Goal: Transaction & Acquisition: Register for event/course

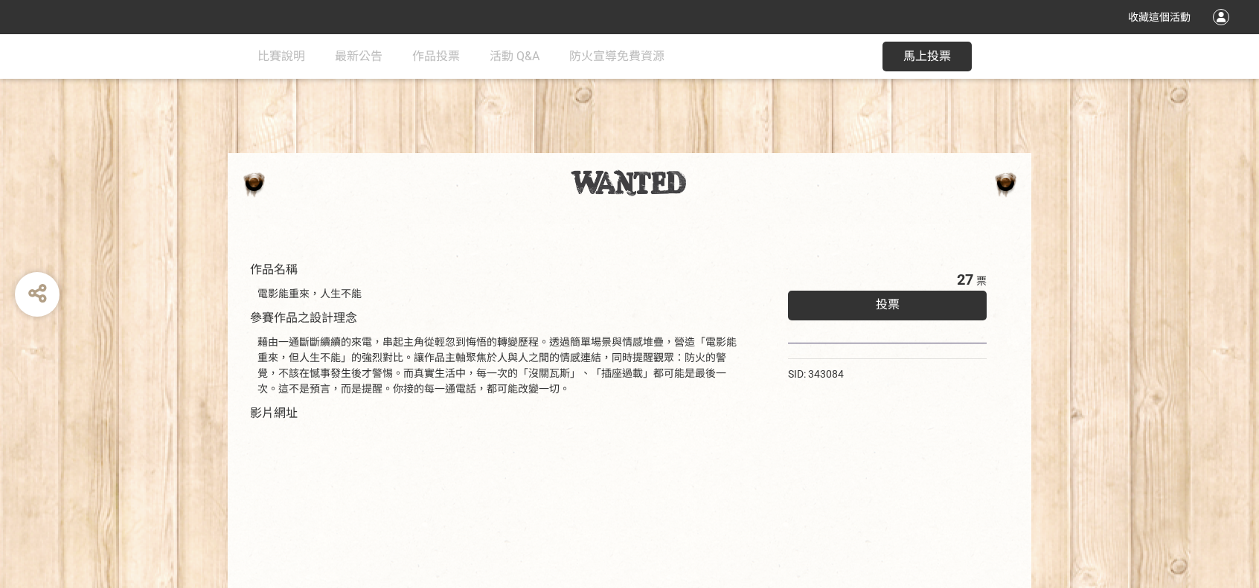
click at [902, 307] on div "投票" at bounding box center [887, 306] width 199 height 30
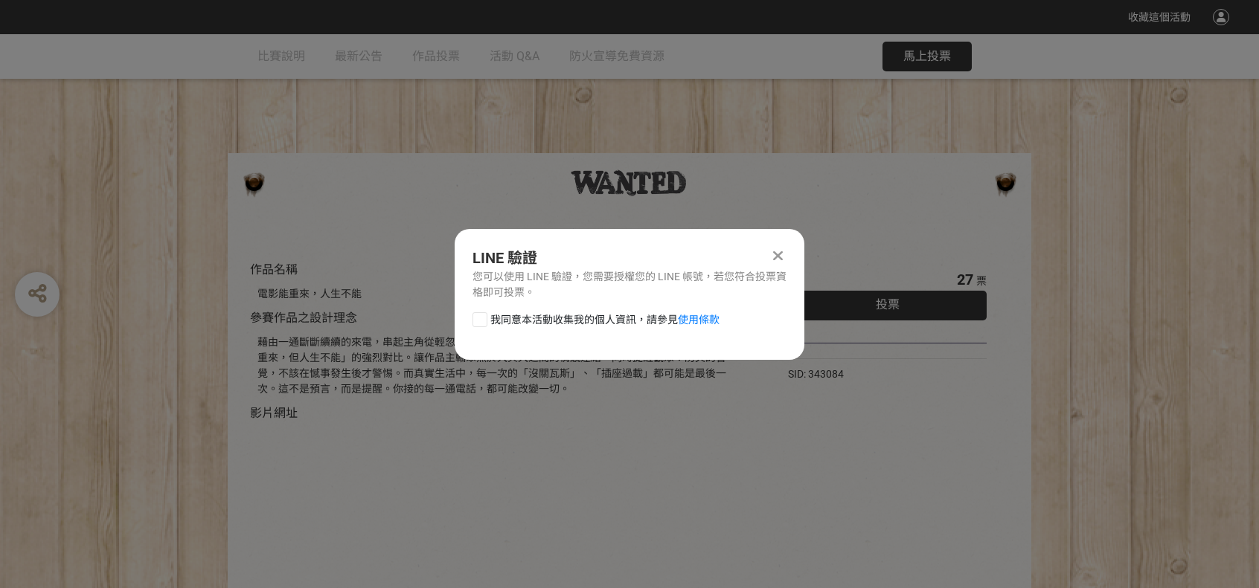
click at [786, 251] on div at bounding box center [777, 256] width 18 height 18
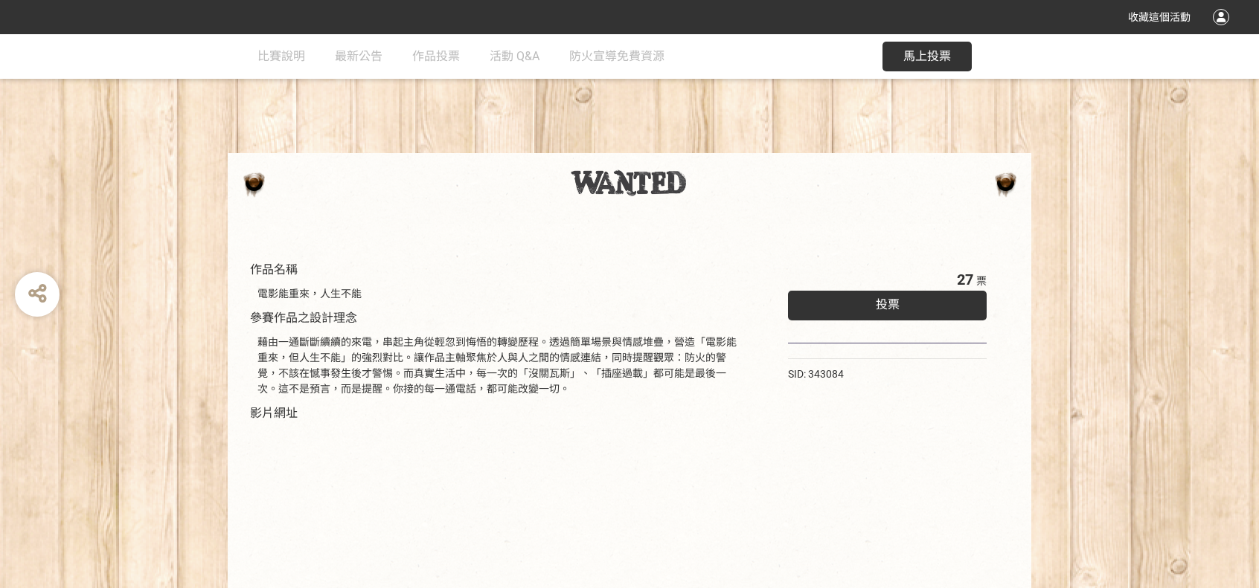
click at [931, 57] on span "馬上投票" at bounding box center [927, 56] width 48 height 14
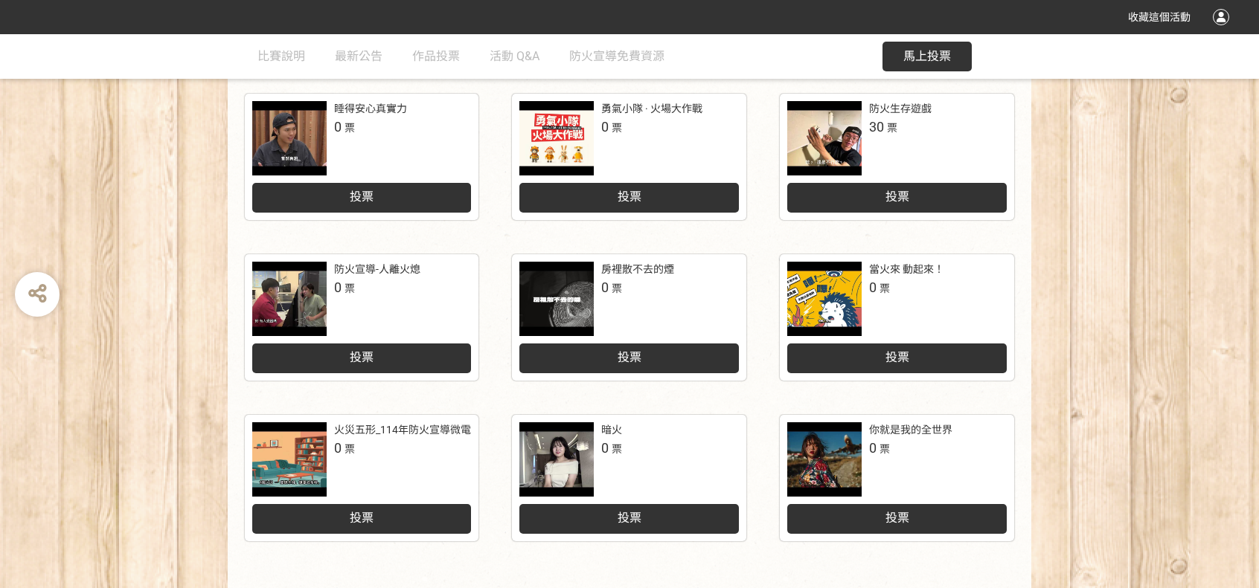
scroll to position [595, 0]
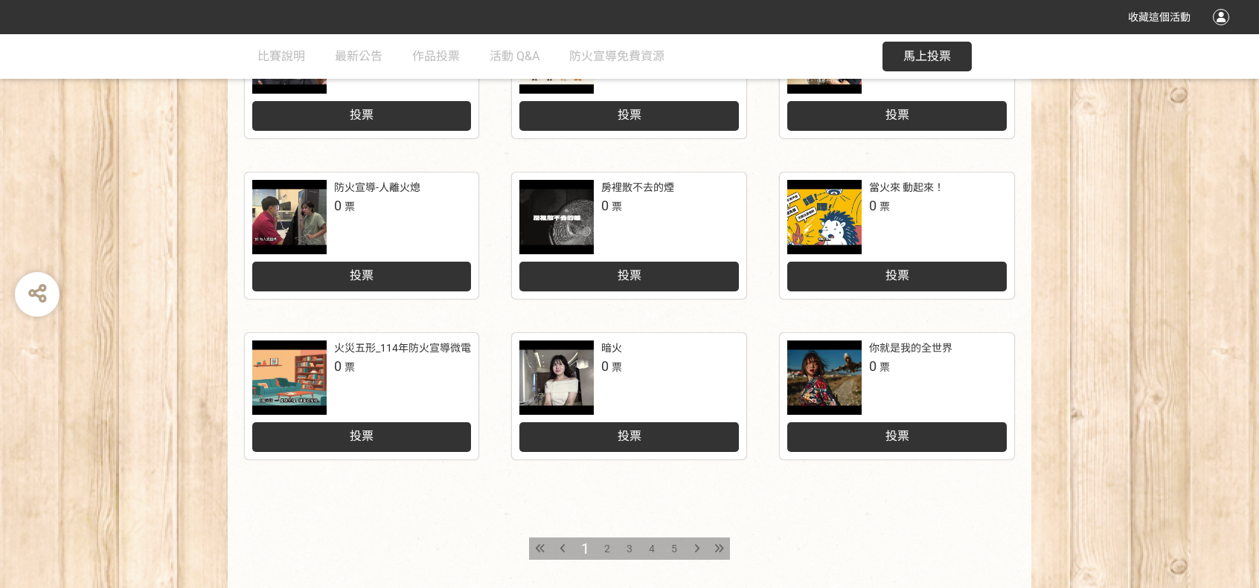
click at [698, 549] on icon at bounding box center [696, 549] width 5 height 10
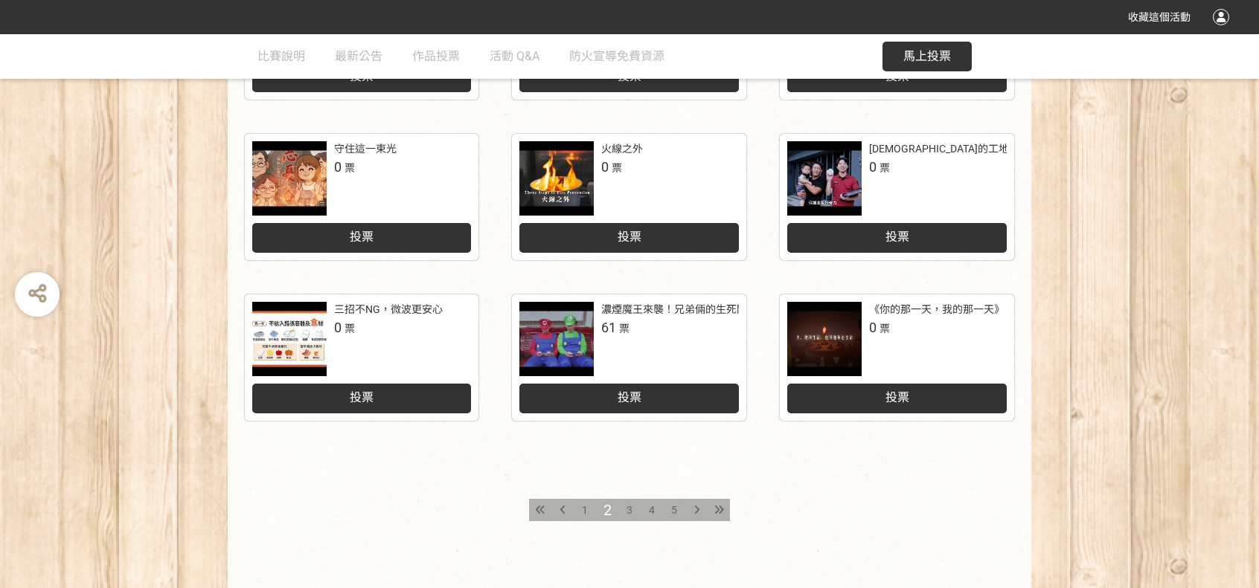
scroll to position [670, 0]
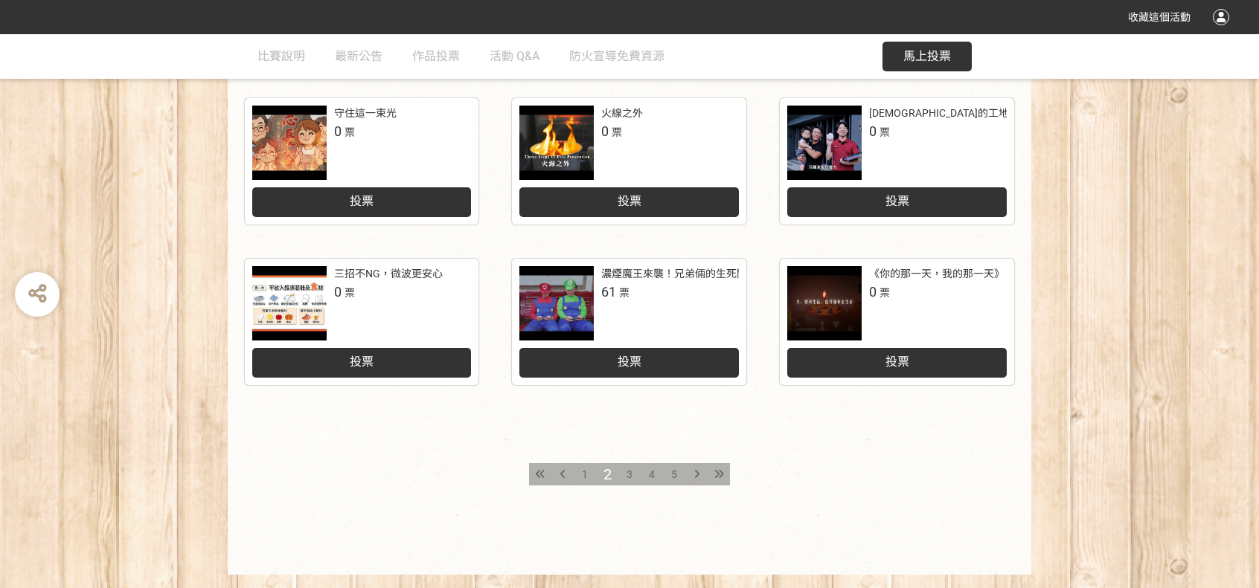
click at [696, 477] on icon at bounding box center [696, 474] width 5 height 10
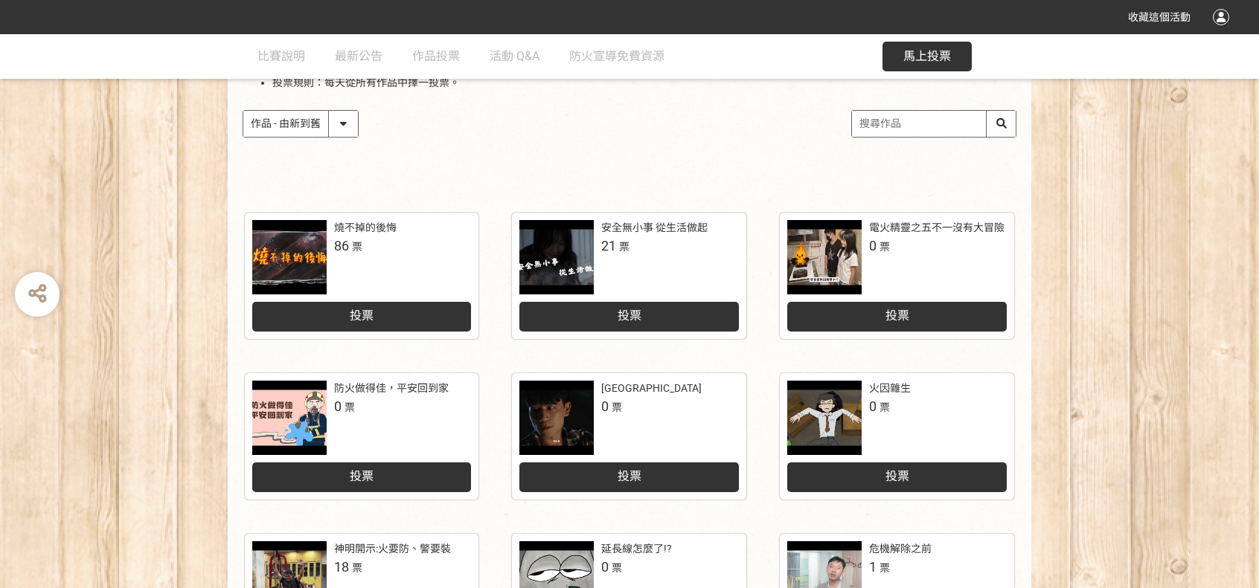
scroll to position [372, 0]
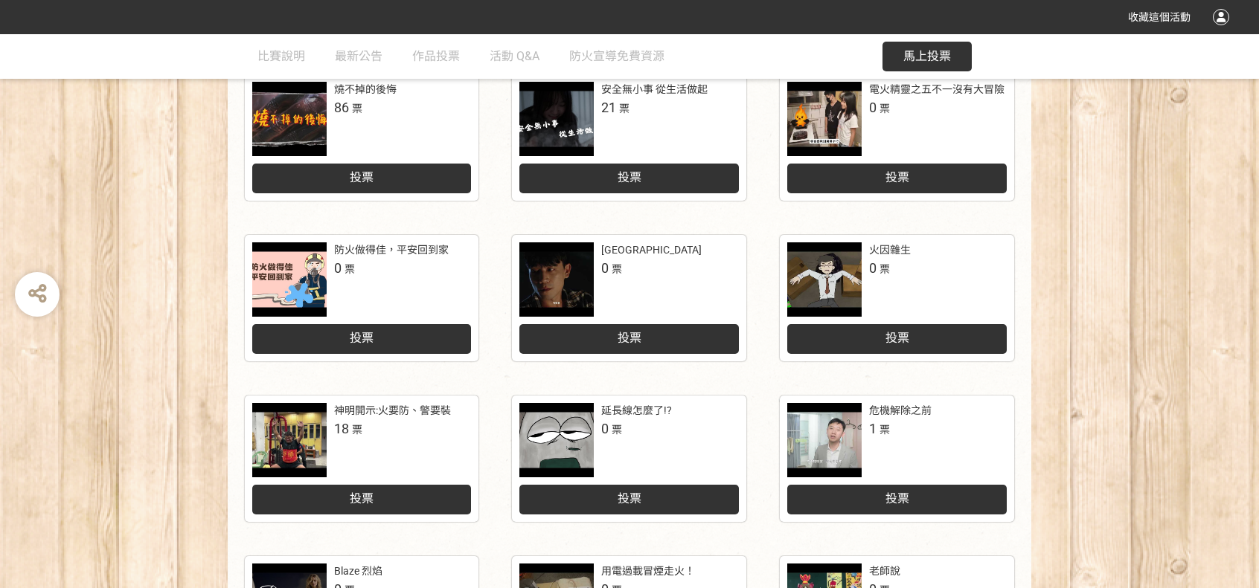
click at [289, 111] on div at bounding box center [289, 119] width 74 height 74
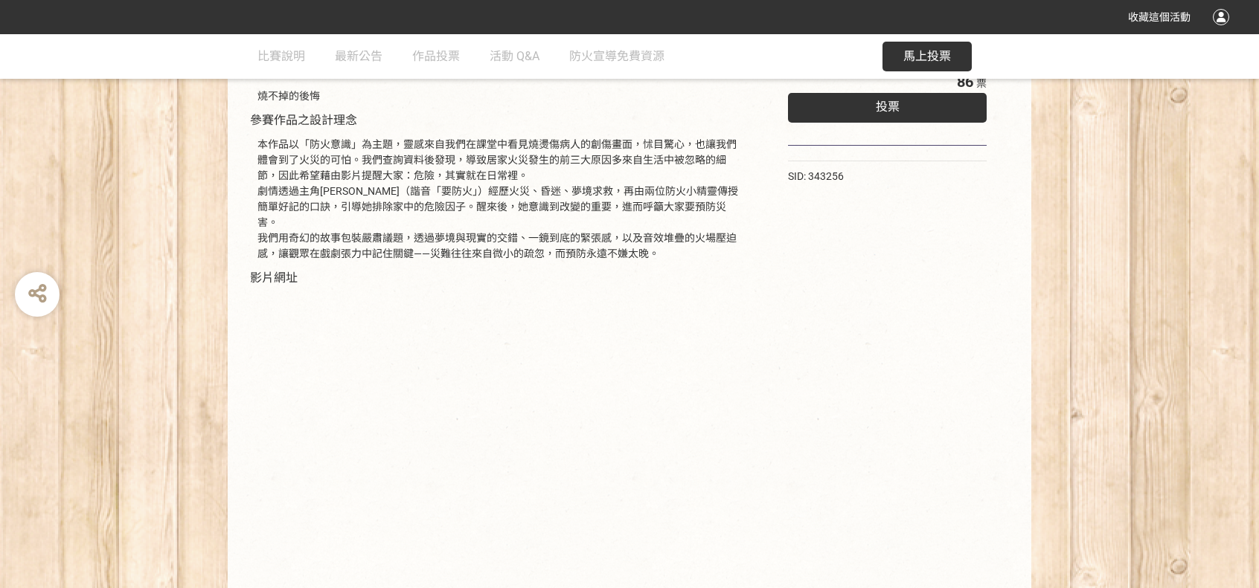
scroll to position [240, 0]
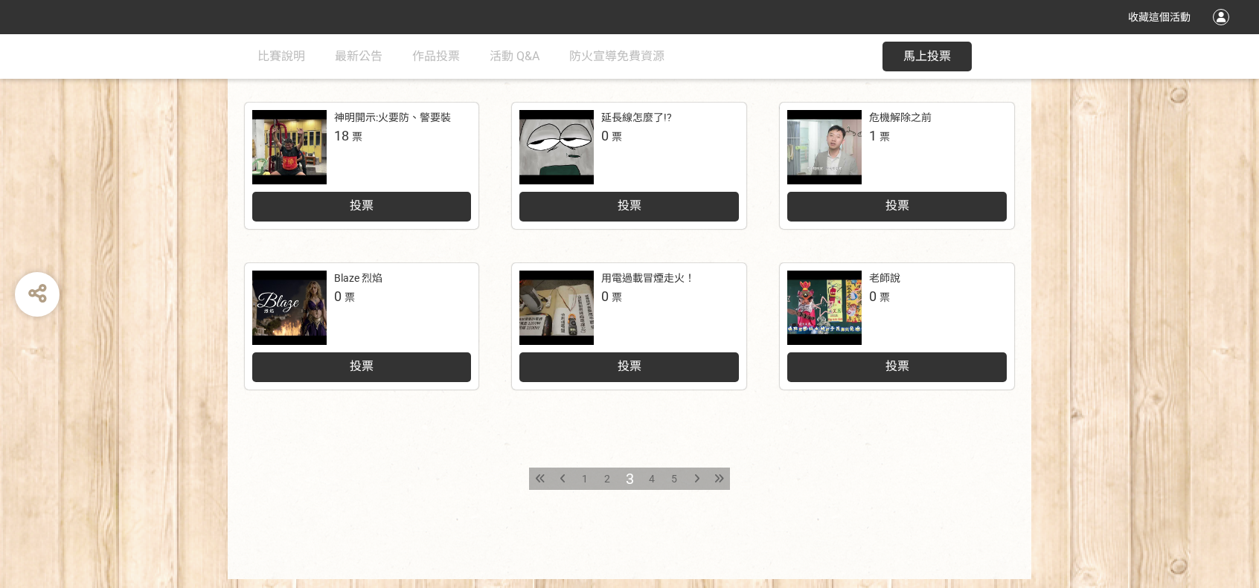
scroll to position [705, 0]
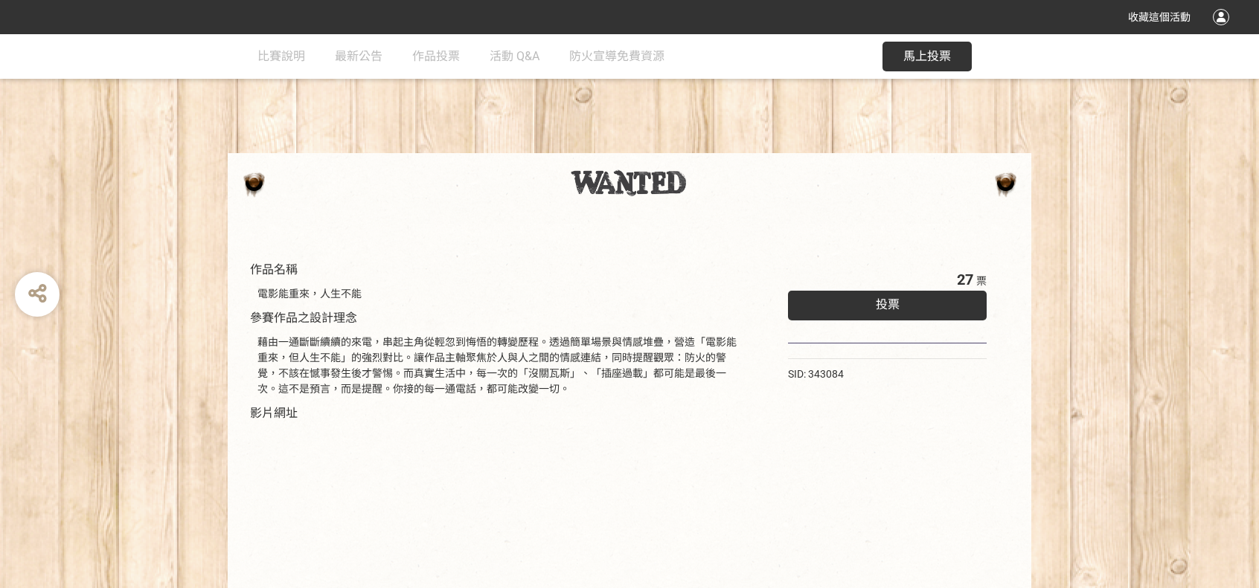
click at [884, 312] on div "投票" at bounding box center [887, 306] width 199 height 30
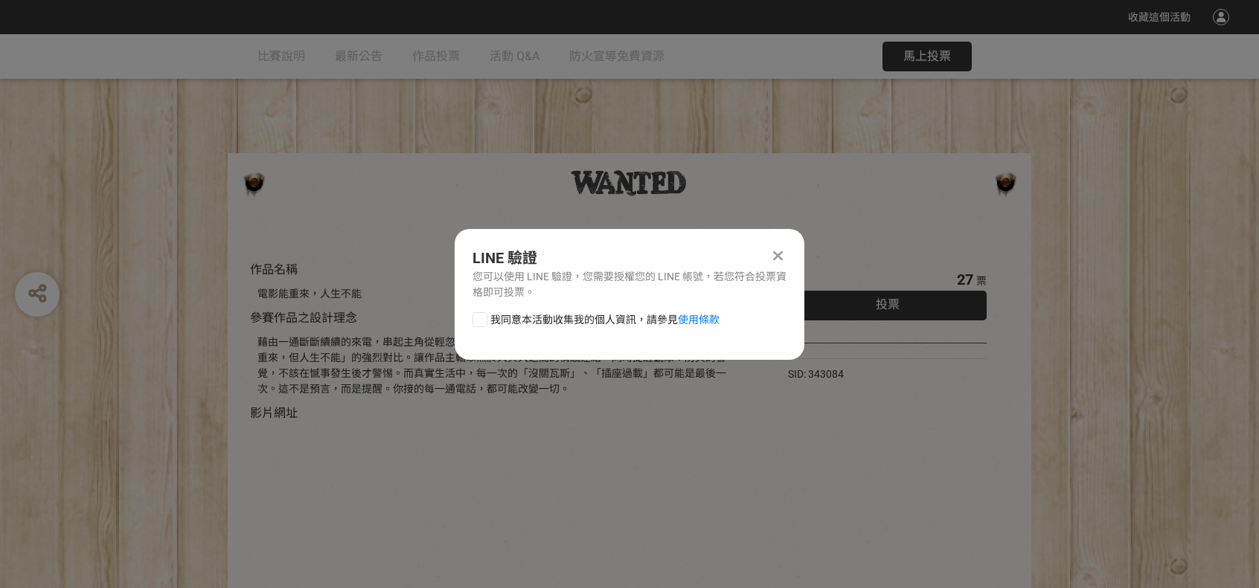
click at [482, 324] on div at bounding box center [479, 319] width 15 height 15
checkbox input "true"
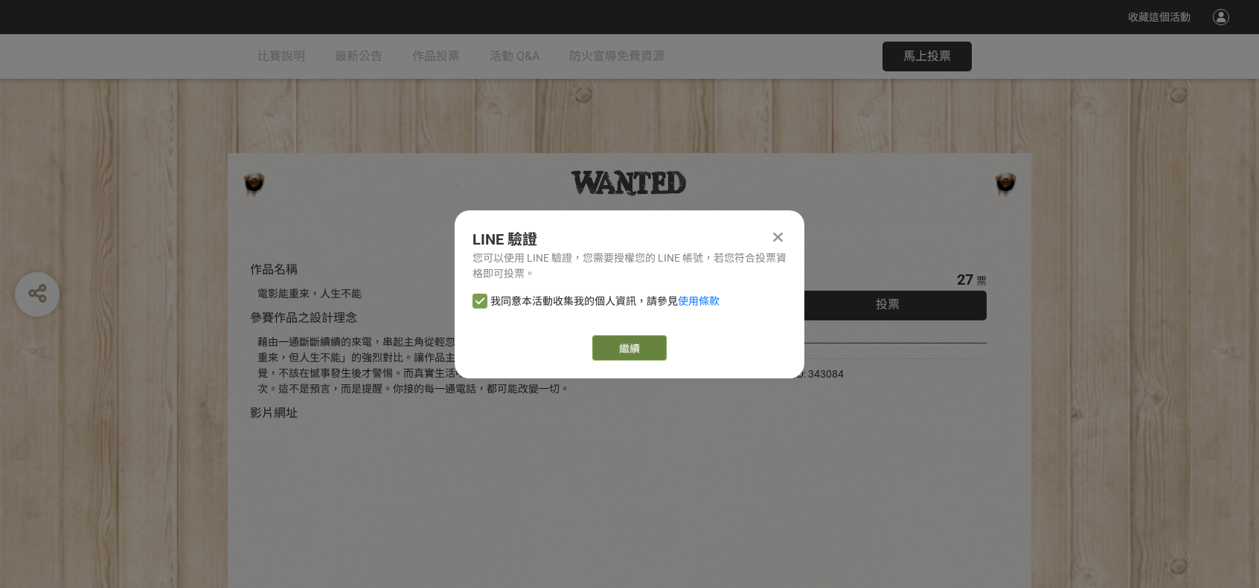
click at [652, 344] on link "繼續" at bounding box center [629, 348] width 74 height 25
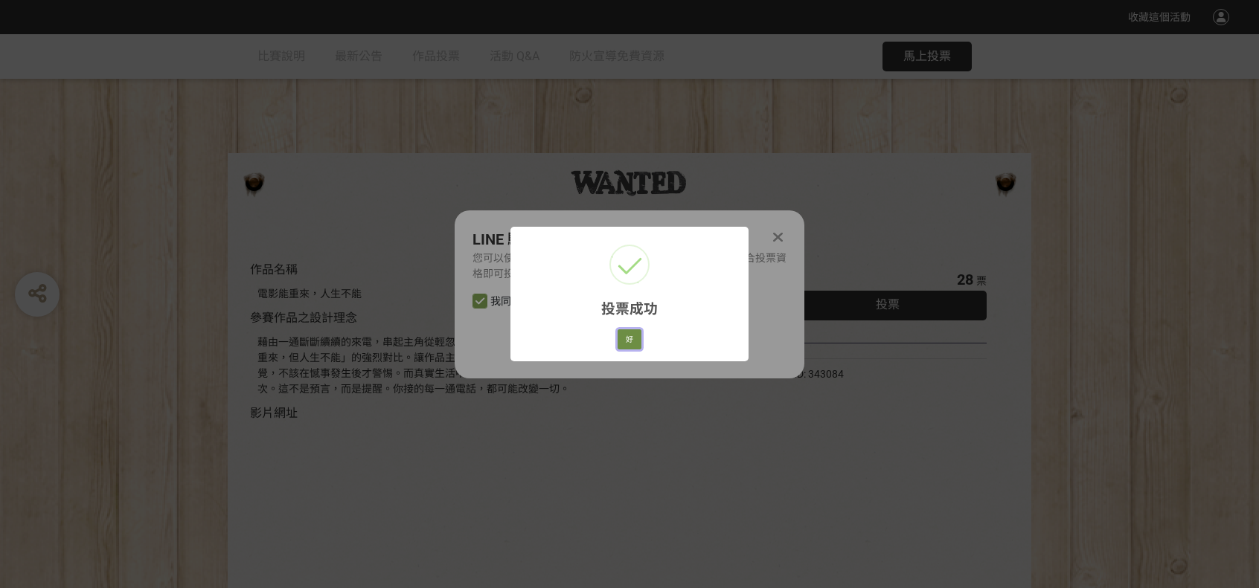
click at [632, 340] on button "好" at bounding box center [629, 340] width 24 height 21
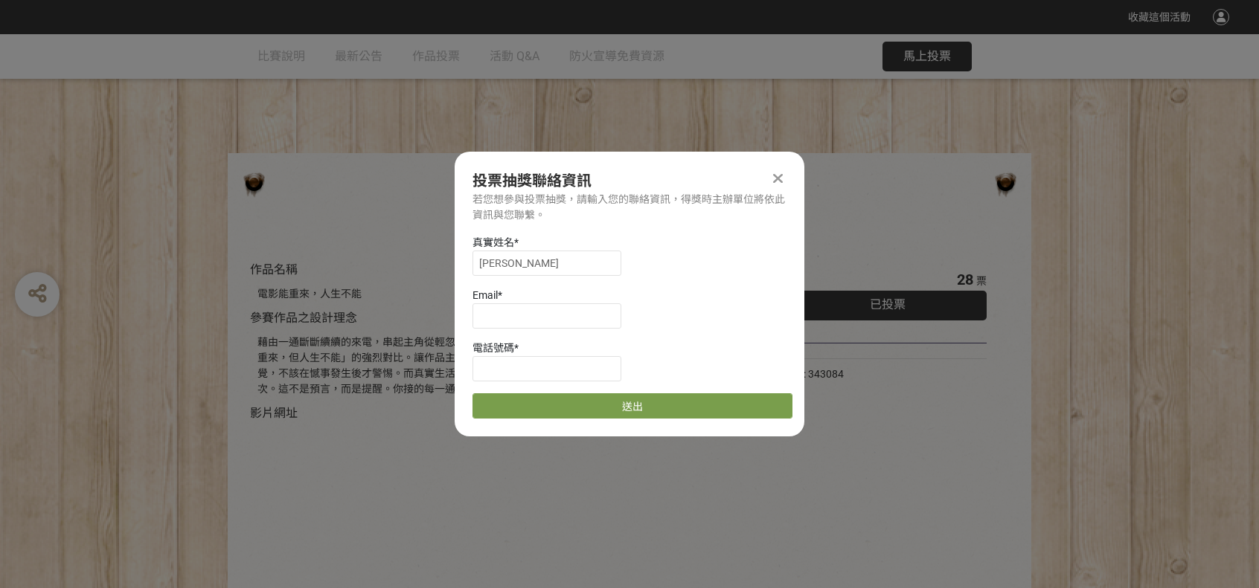
click at [774, 180] on icon at bounding box center [778, 178] width 10 height 15
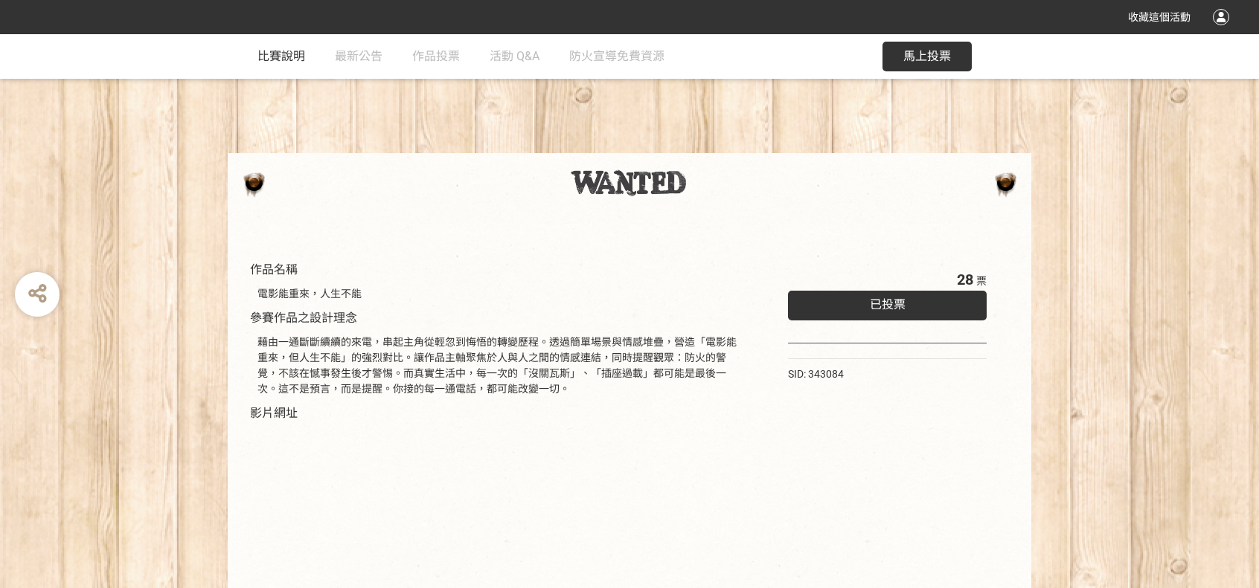
click at [275, 45] on link "比賽說明" at bounding box center [281, 56] width 48 height 45
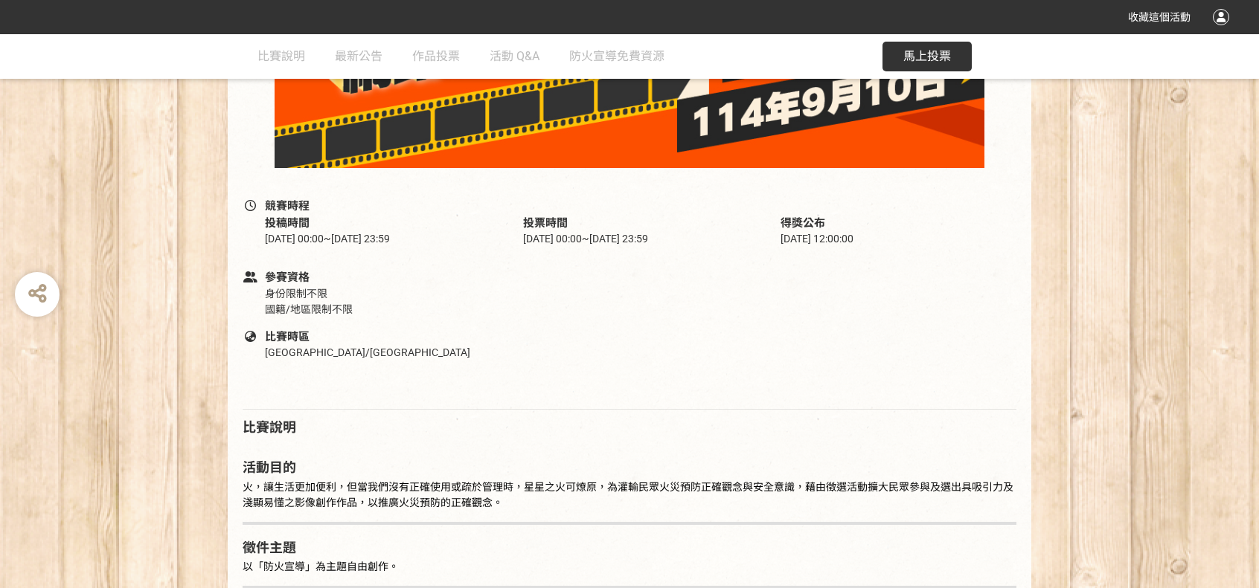
scroll to position [595, 0]
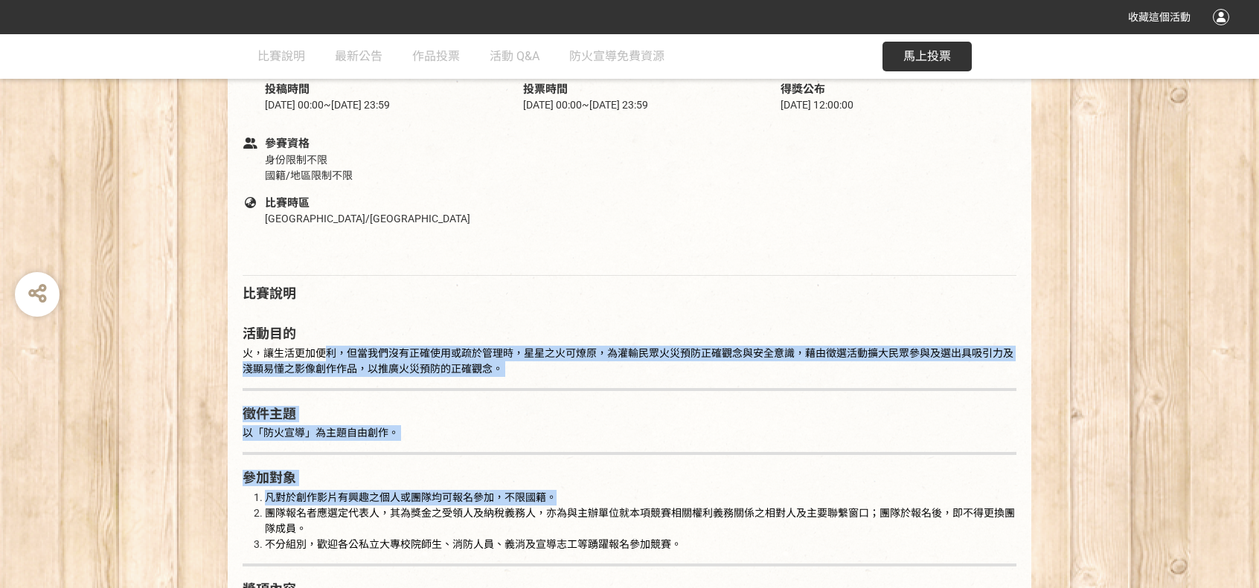
drag, startPoint x: 321, startPoint y: 346, endPoint x: 573, endPoint y: 498, distance: 293.7
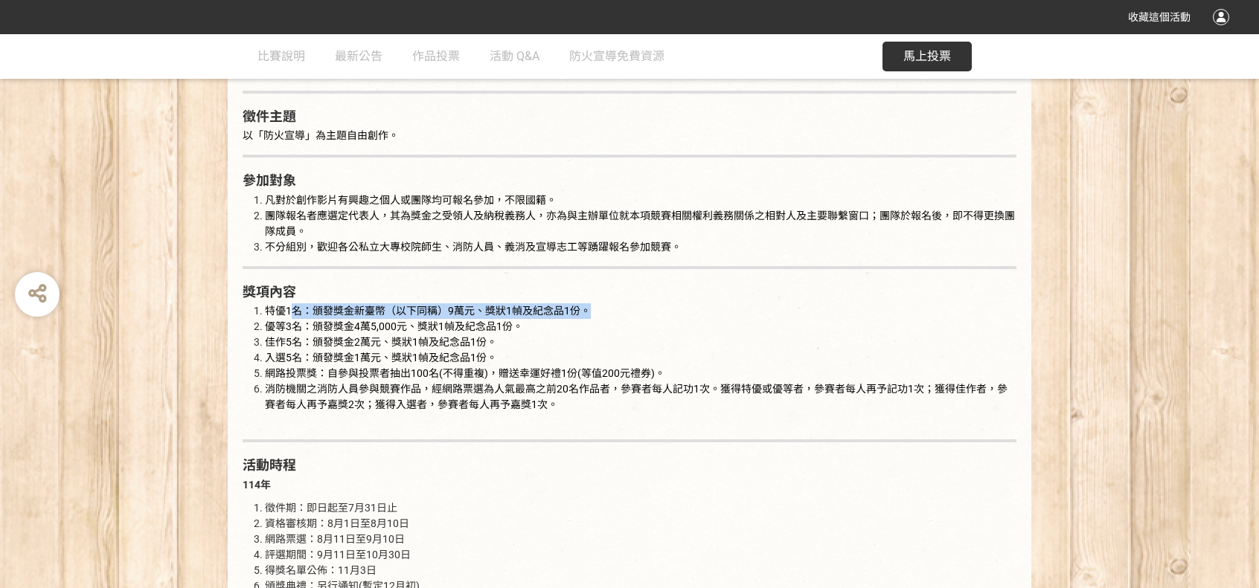
drag, startPoint x: 290, startPoint y: 307, endPoint x: 621, endPoint y: 308, distance: 331.1
click at [621, 308] on li "特優1名：頒發獎金新臺幣（以下同稱）9萬元、獎狀1幀及紀念品1份。" at bounding box center [640, 312] width 751 height 16
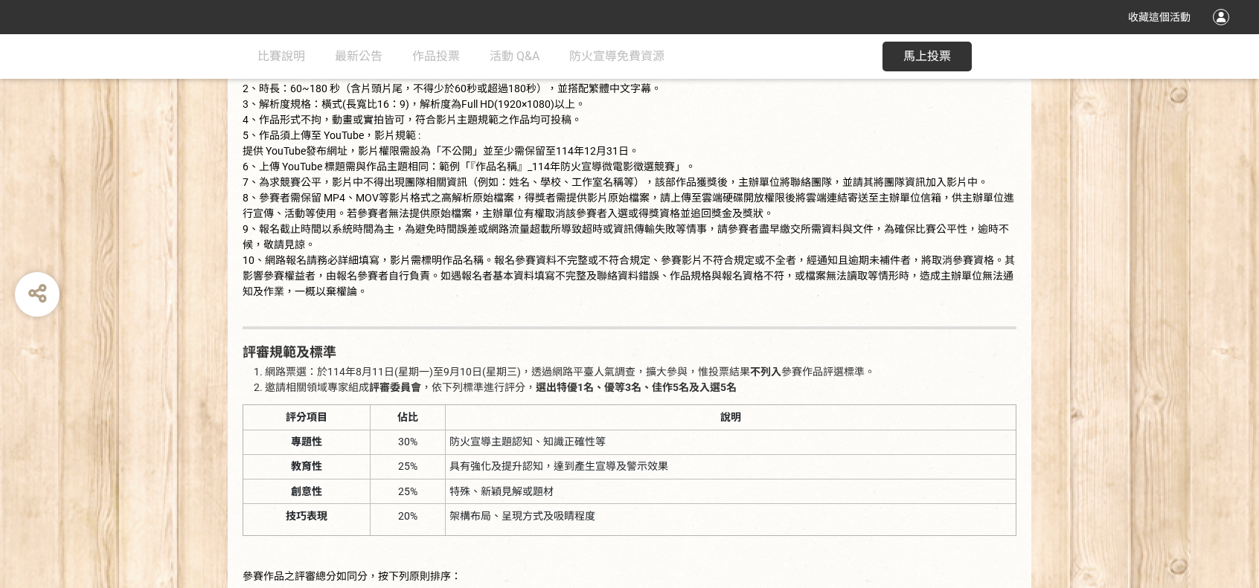
scroll to position [1860, 0]
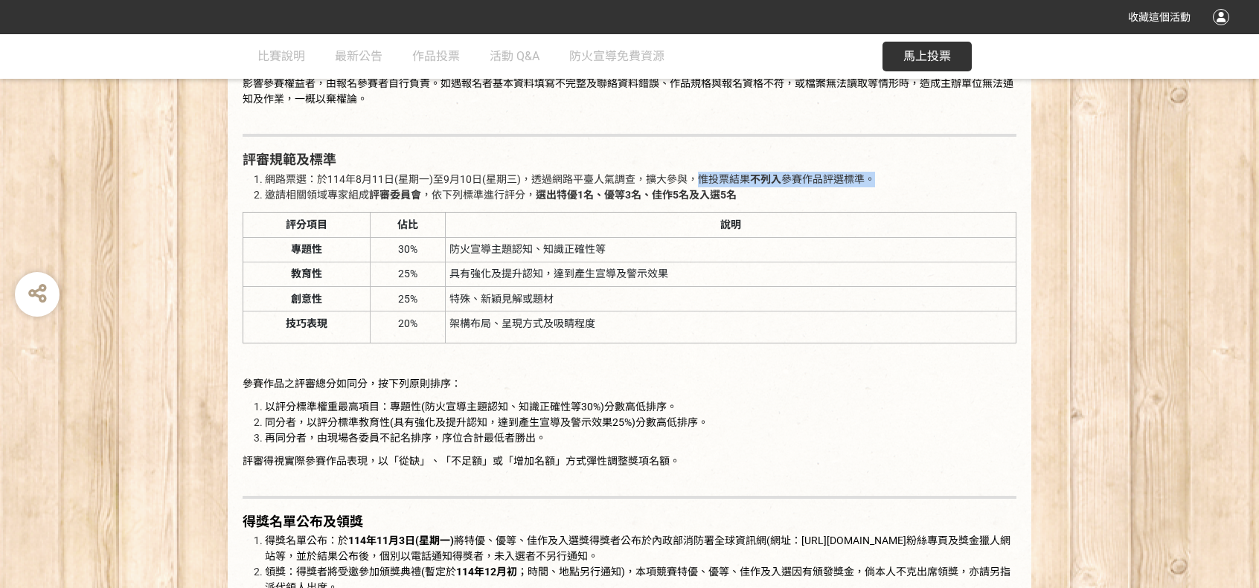
drag, startPoint x: 698, startPoint y: 178, endPoint x: 888, endPoint y: 179, distance: 190.5
click at [888, 179] on li "網路票選：於[DATE](星期一)至[DATE](星期三)，透過網路平臺人氣調查，擴大參與，惟投票結果 不列入 參賽作品評選標準。" at bounding box center [640, 180] width 751 height 16
click at [649, 180] on span "網路票選：於[DATE](星期一)至[DATE](星期三)，透過網路平臺人氣調查，擴大參與，惟投票結果 不列入 參賽作品評選標準。" at bounding box center [570, 179] width 610 height 12
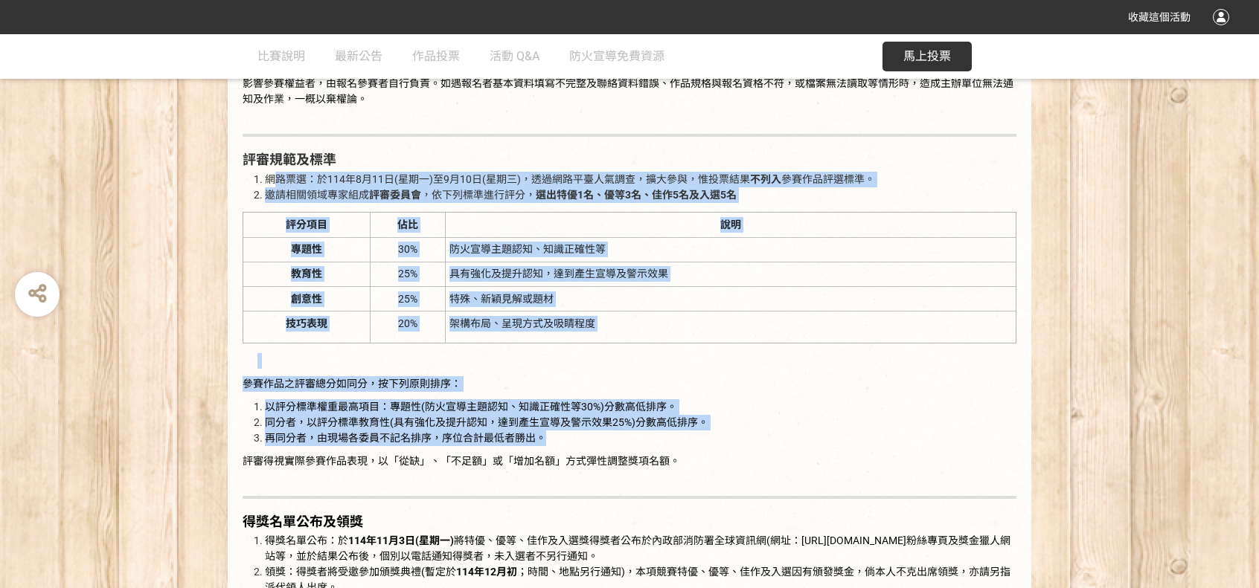
drag, startPoint x: 272, startPoint y: 175, endPoint x: 946, endPoint y: 441, distance: 724.0
click at [946, 441] on div "活動目的 火，讓生活更加便利，但當我們沒有正確使用或疏於管理時，星星之火可燎原，為灌輸民眾火災預防正確觀念與安全意識，藉由徵選活動擴大民眾參與及選出具吸引力及…" at bounding box center [630, 159] width 774 height 2226
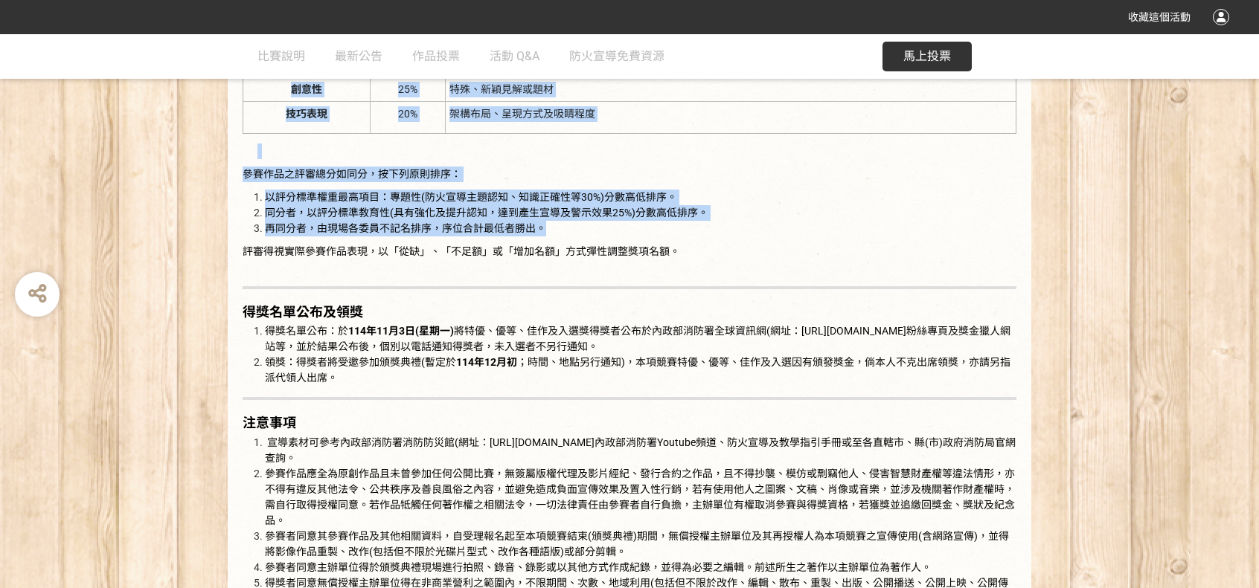
scroll to position [2232, 0]
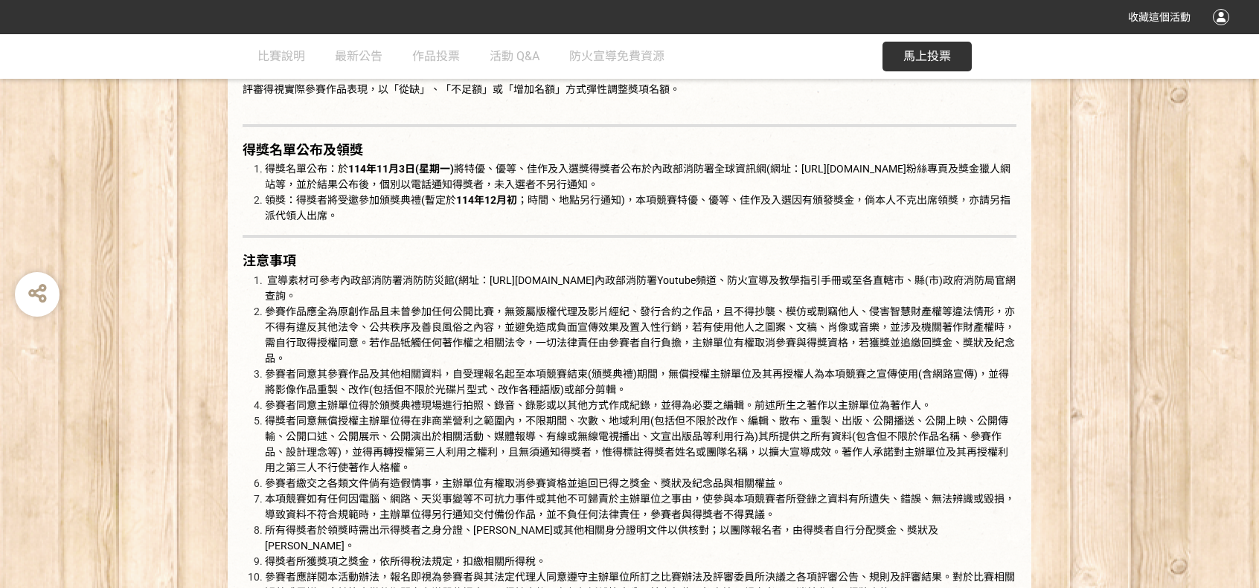
drag, startPoint x: 533, startPoint y: 158, endPoint x: 699, endPoint y: 301, distance: 219.4
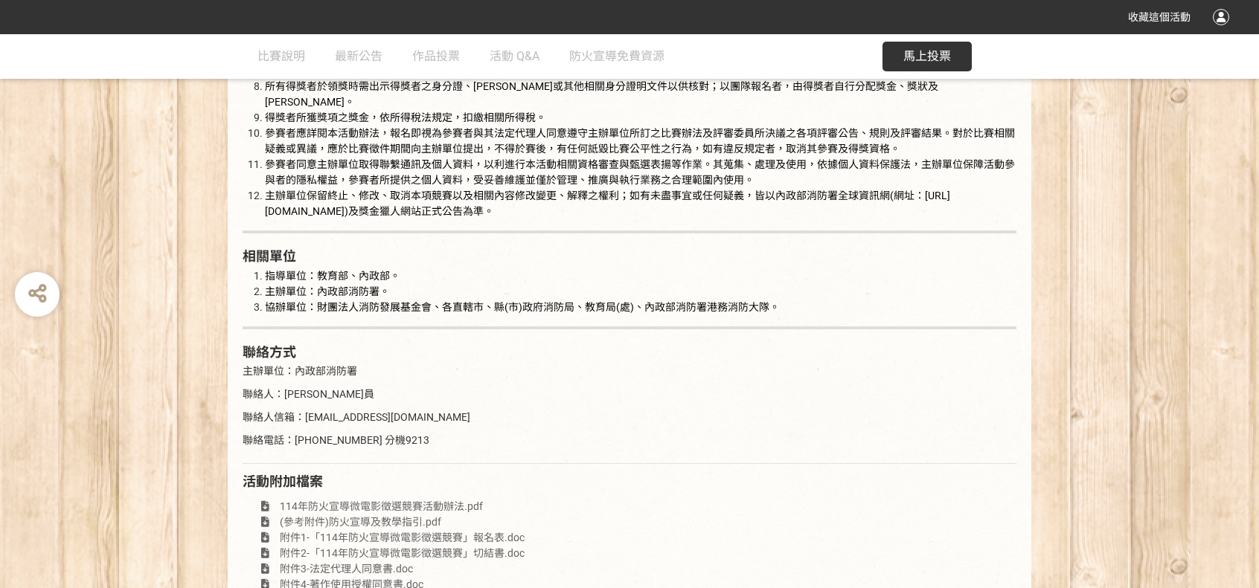
scroll to position [2787, 0]
